Goal: Task Accomplishment & Management: Manage account settings

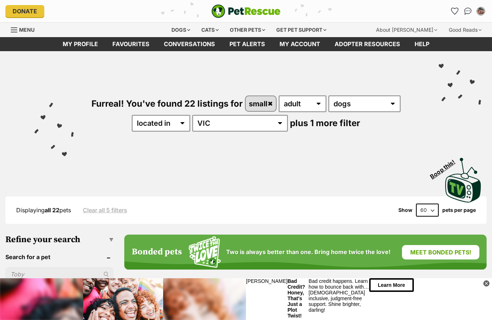
click at [131, 45] on link "Favourites" at bounding box center [130, 44] width 51 height 14
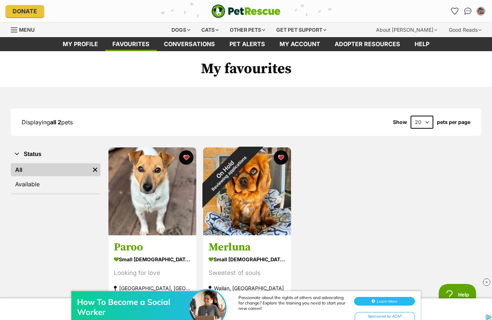
click at [487, 282] on img at bounding box center [486, 281] width 7 height 7
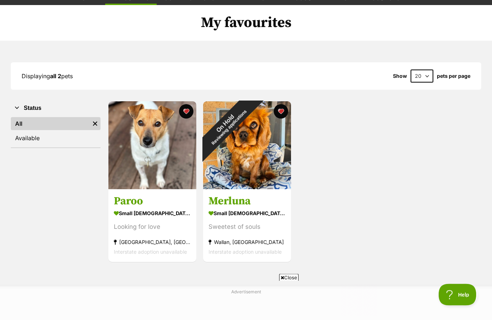
scroll to position [42, 0]
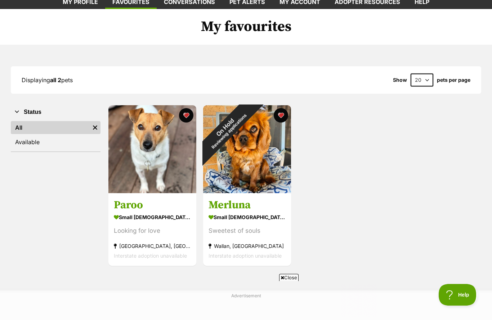
click at [251, 153] on div "On Hold Reviewing applications" at bounding box center [227, 129] width 48 height 48
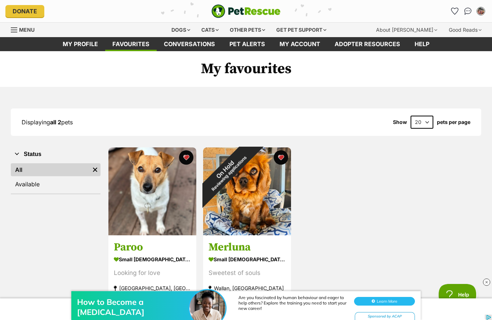
scroll to position [0, 0]
click at [79, 45] on link "My profile" at bounding box center [80, 44] width 50 height 14
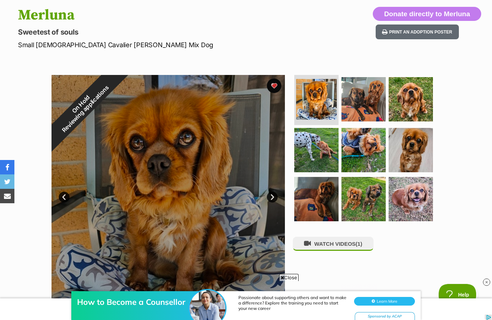
click at [274, 196] on link "Next" at bounding box center [272, 197] width 11 height 11
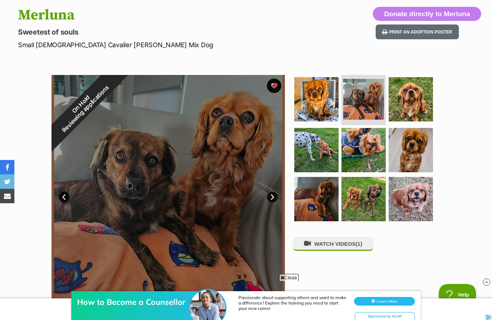
click at [273, 195] on link "Next" at bounding box center [272, 197] width 11 height 11
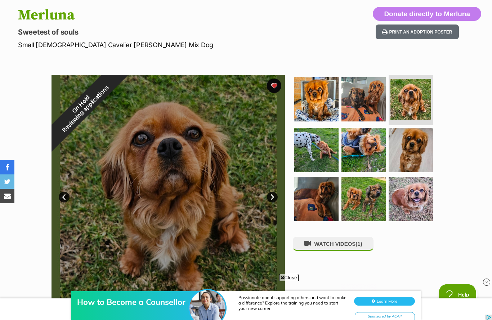
click at [62, 193] on link "Prev" at bounding box center [64, 197] width 11 height 11
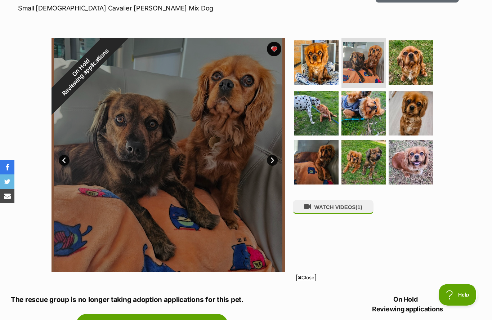
scroll to position [111, 0]
click at [272, 157] on link "Next" at bounding box center [272, 160] width 11 height 11
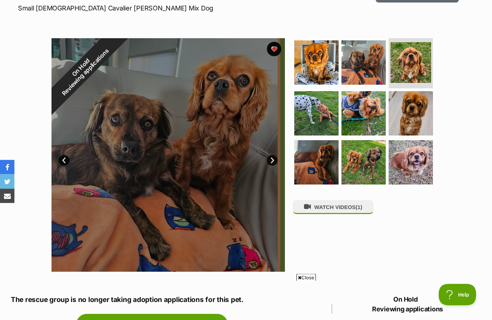
scroll to position [112, 0]
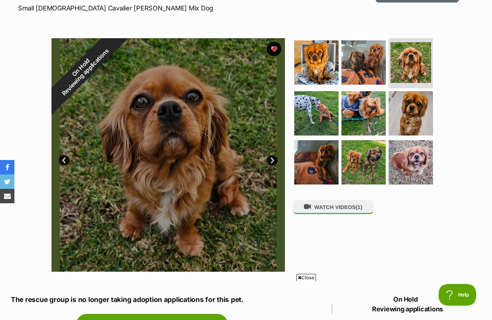
click at [274, 158] on link "Next" at bounding box center [272, 160] width 11 height 11
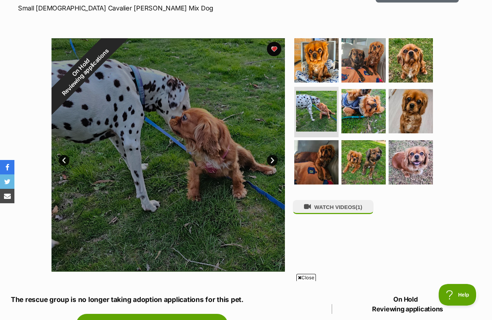
click at [269, 162] on link "Next" at bounding box center [272, 160] width 11 height 11
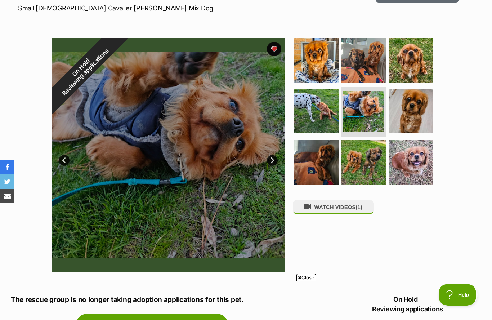
click at [268, 162] on link "Next" at bounding box center [272, 160] width 11 height 11
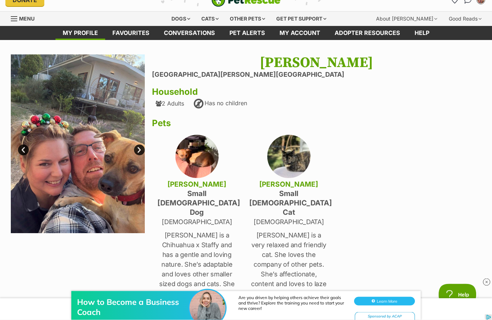
scroll to position [5, 0]
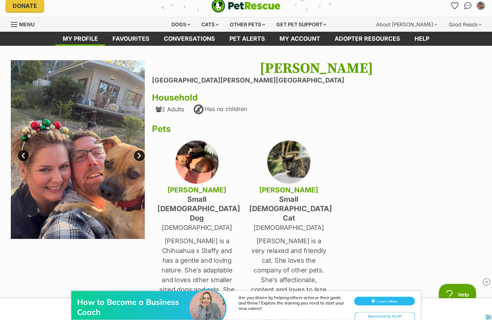
click at [140, 155] on link "Next" at bounding box center [139, 156] width 11 height 11
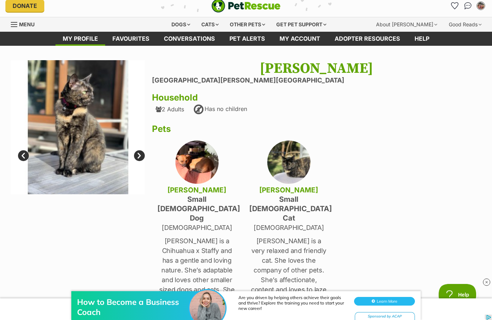
click at [140, 155] on link "Next" at bounding box center [139, 155] width 11 height 11
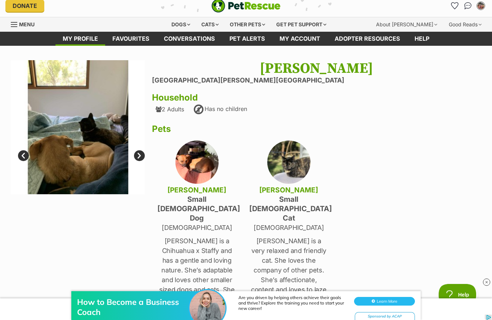
click at [138, 153] on link "Next" at bounding box center [139, 155] width 11 height 11
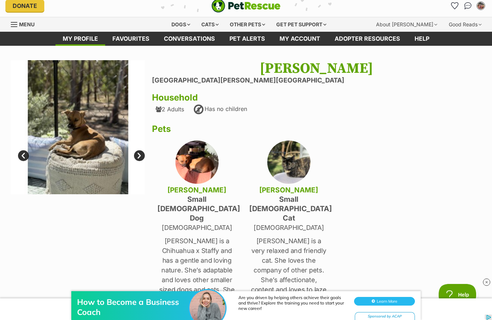
click at [141, 154] on link "Next" at bounding box center [139, 155] width 11 height 11
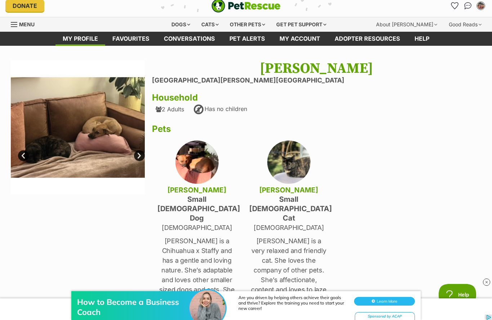
click at [142, 156] on link "Next" at bounding box center [139, 155] width 11 height 11
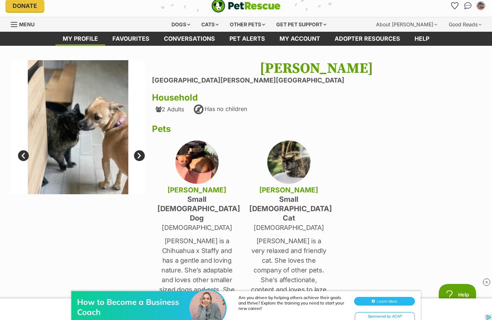
click at [138, 155] on link "Next" at bounding box center [139, 155] width 11 height 11
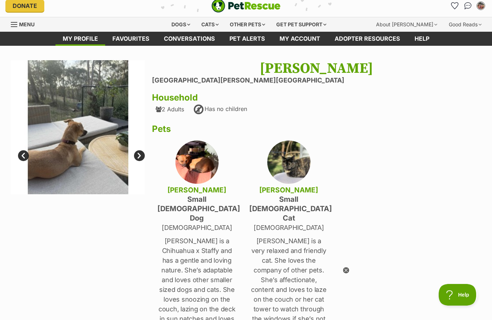
scroll to position [0, 0]
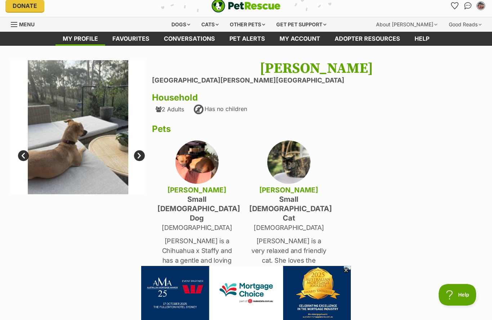
click at [140, 153] on link "Next" at bounding box center [139, 155] width 11 height 11
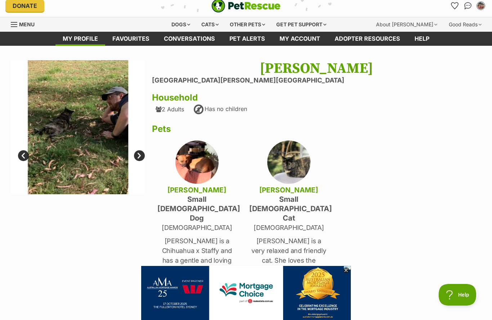
click at [138, 154] on link "Next" at bounding box center [139, 155] width 11 height 11
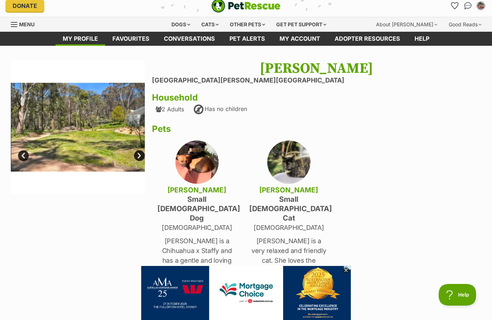
click at [139, 153] on link "Next" at bounding box center [139, 155] width 11 height 11
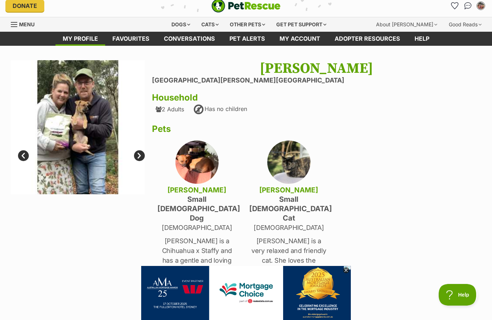
click at [139, 153] on link "Next" at bounding box center [139, 155] width 11 height 11
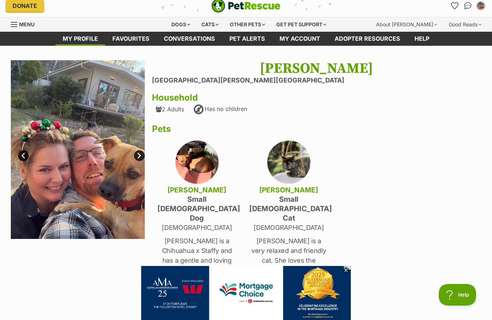
click at [480, 8] on img "My account" at bounding box center [480, 5] width 7 height 7
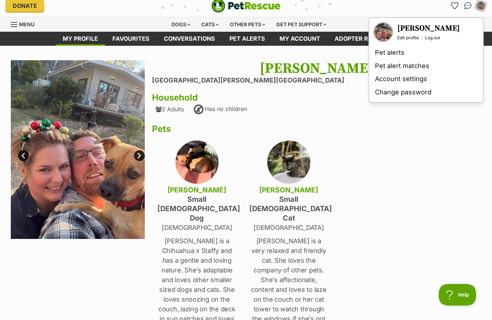
click at [409, 38] on link "Edit profile" at bounding box center [408, 38] width 22 height 6
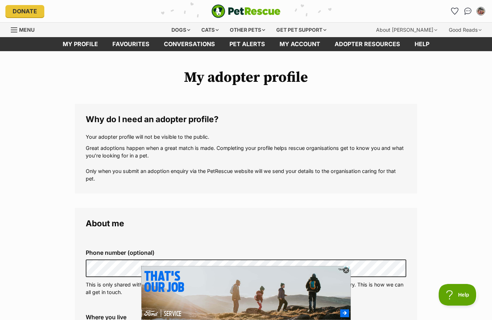
click at [480, 10] on img "My account" at bounding box center [480, 11] width 7 height 7
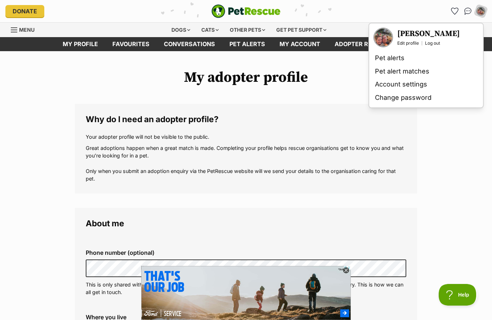
click at [408, 42] on link "Edit profile" at bounding box center [408, 43] width 22 height 6
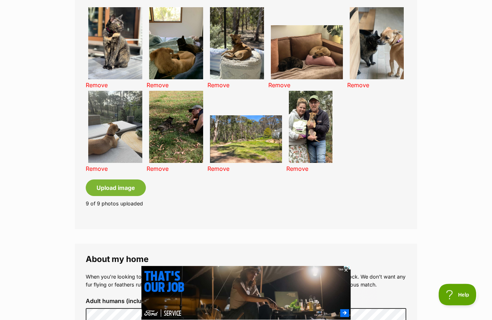
scroll to position [552, 0]
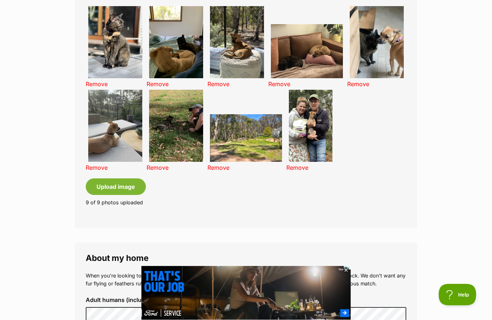
click at [347, 271] on icon at bounding box center [346, 270] width 3 height 3
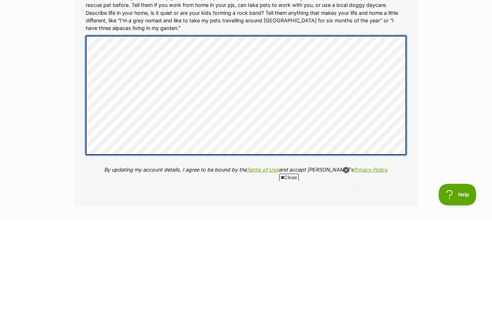
scroll to position [0, 0]
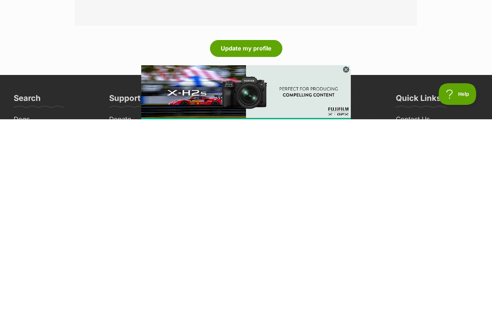
click at [252, 241] on button "Update my profile" at bounding box center [246, 249] width 72 height 17
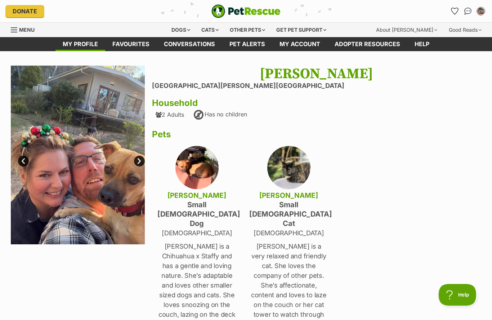
click at [296, 40] on link "My account" at bounding box center [299, 44] width 55 height 14
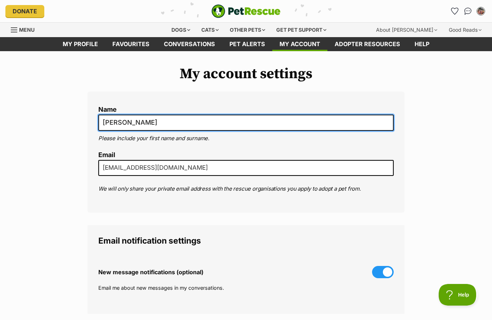
click at [119, 122] on input "[PERSON_NAME]" at bounding box center [245, 123] width 295 height 16
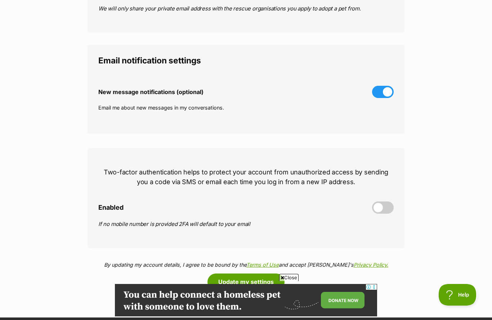
scroll to position [181, 0]
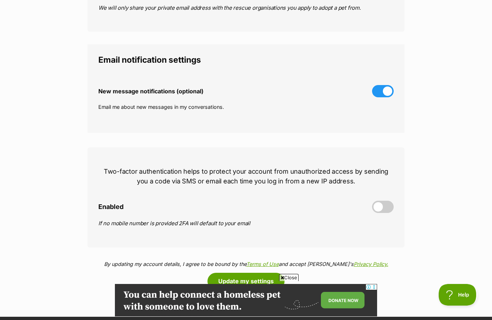
type input "[PERSON_NAME] & [PERSON_NAME]"
click at [264, 277] on button "Update my settings" at bounding box center [245, 281] width 77 height 17
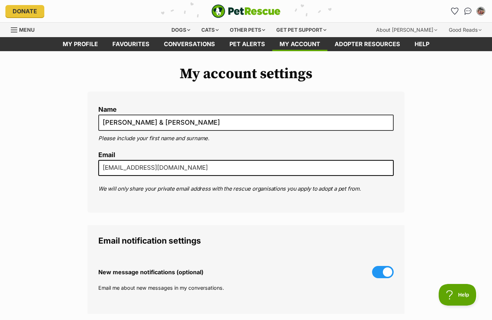
click at [78, 43] on link "My profile" at bounding box center [80, 44] width 50 height 14
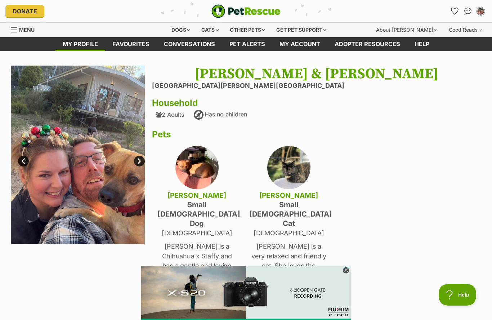
click at [139, 161] on link "Next" at bounding box center [139, 161] width 11 height 11
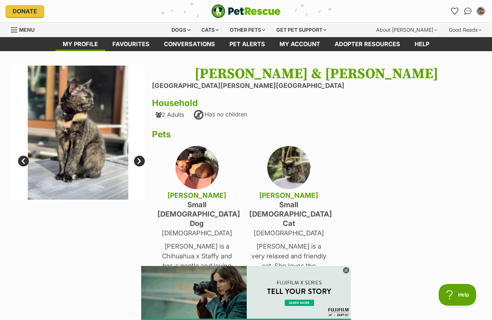
click at [140, 159] on link "Next" at bounding box center [139, 161] width 11 height 11
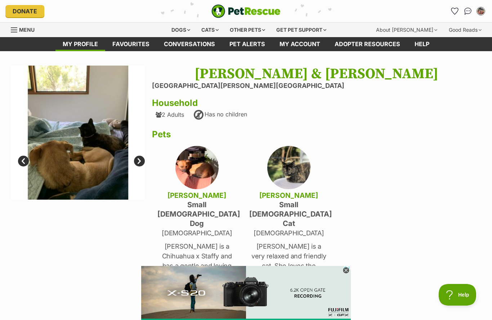
click at [140, 157] on link "Next" at bounding box center [139, 161] width 11 height 11
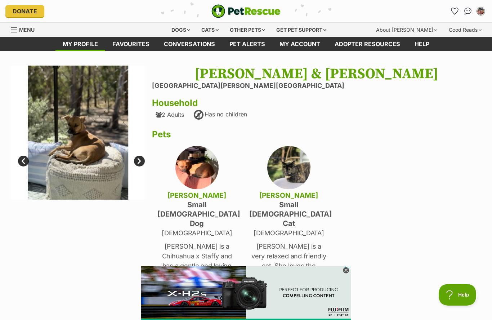
click at [138, 159] on link "Next" at bounding box center [139, 161] width 11 height 11
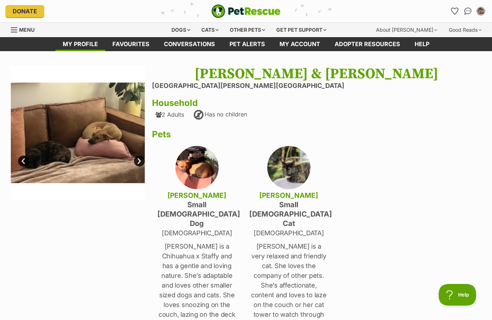
click at [142, 160] on link "Next" at bounding box center [139, 161] width 11 height 11
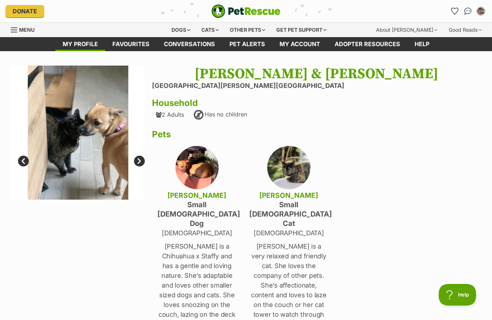
click at [142, 159] on link "Next" at bounding box center [139, 161] width 11 height 11
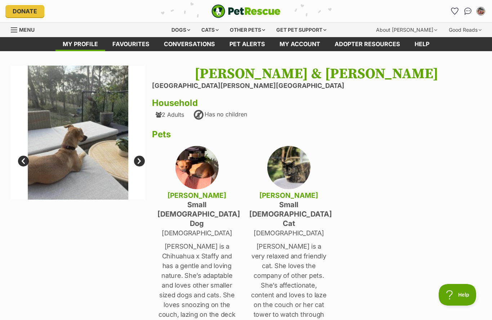
click at [141, 159] on link "Next" at bounding box center [139, 161] width 11 height 11
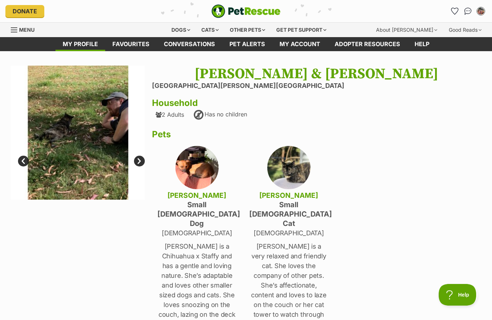
click at [139, 159] on link "Next" at bounding box center [139, 161] width 11 height 11
